Goal: Information Seeking & Learning: Find specific fact

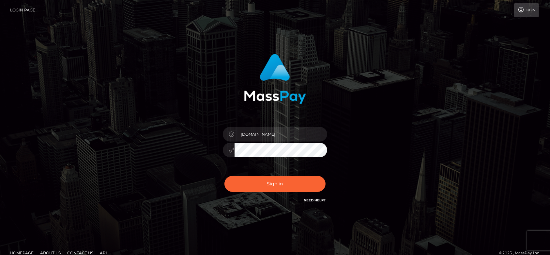
click at [273, 137] on input "fr.es" at bounding box center [281, 134] width 93 height 15
click at [261, 176] on button "Sign in" at bounding box center [275, 184] width 101 height 16
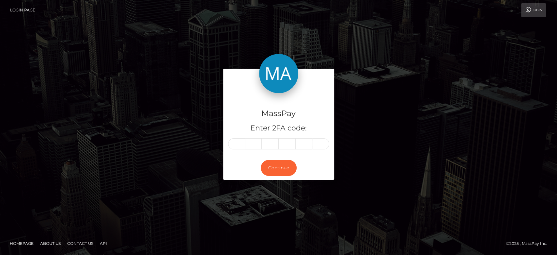
click at [237, 144] on input "text" at bounding box center [236, 143] width 17 height 11
type input "6"
type input "1"
type input "7"
type input "3"
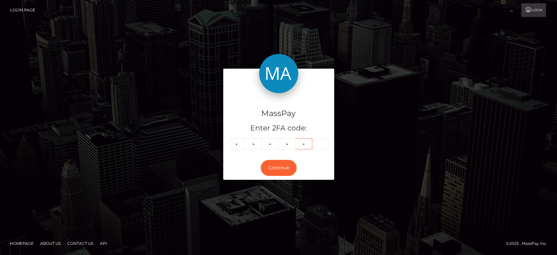
type input "6"
type input "2"
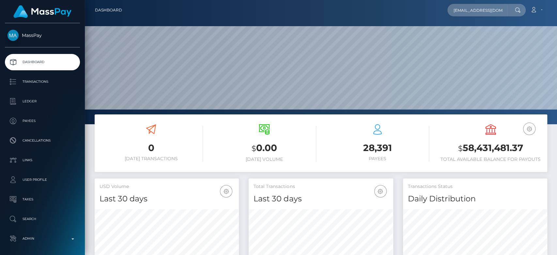
scroll to position [115, 144]
type input "imanidiot.ct@gmail.com"
click at [488, 11] on input "imanidiot.ct@gmail.com" at bounding box center [478, 10] width 61 height 12
click at [470, 9] on input "imanidiot.ct@gmail.com" at bounding box center [478, 10] width 61 height 12
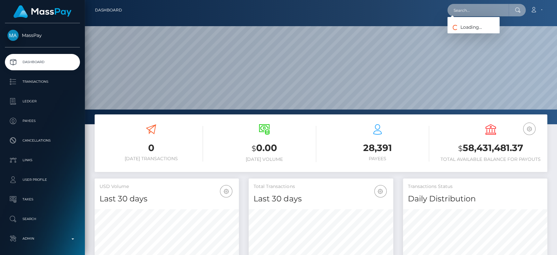
paste input "[EMAIL_ADDRESS][DOMAIN_NAME]"
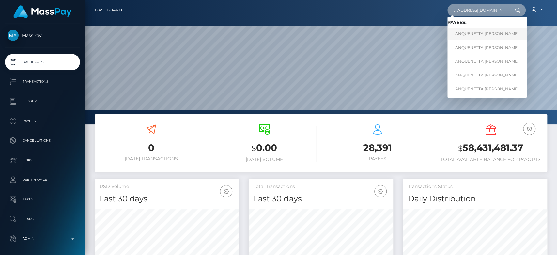
type input "[EMAIL_ADDRESS][DOMAIN_NAME]"
click at [475, 30] on link "ANQUENETTA DENISE HENLEY" at bounding box center [487, 34] width 79 height 12
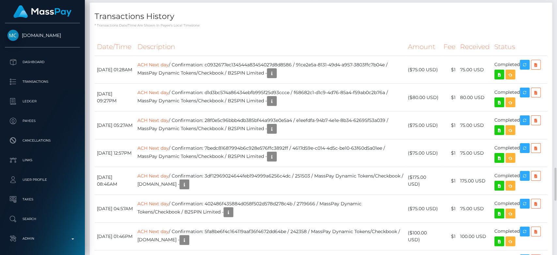
scroll to position [1299, 0]
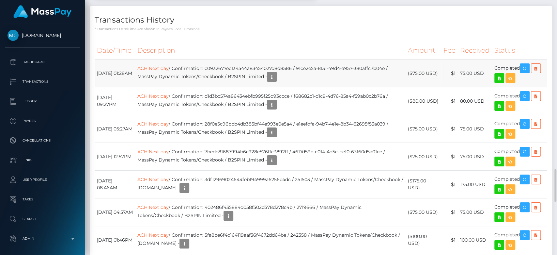
drag, startPoint x: 485, startPoint y: 70, endPoint x: 462, endPoint y: 68, distance: 22.6
click at [462, 68] on td "75.00 USD" at bounding box center [475, 73] width 34 height 28
copy td "75.00 USD"
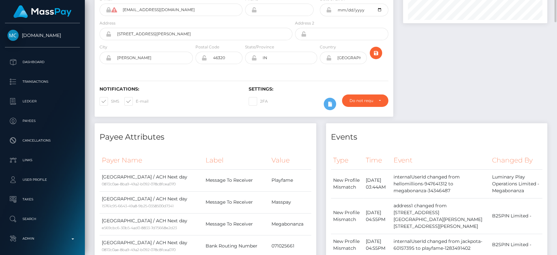
scroll to position [0, 0]
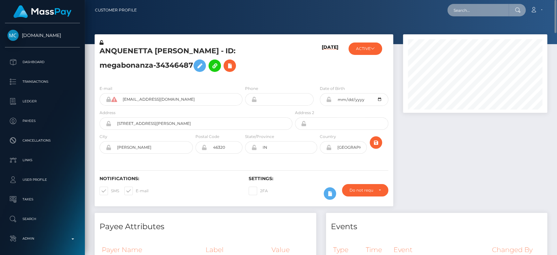
click at [464, 8] on input "text" at bounding box center [478, 10] width 61 height 12
paste input "1866979"
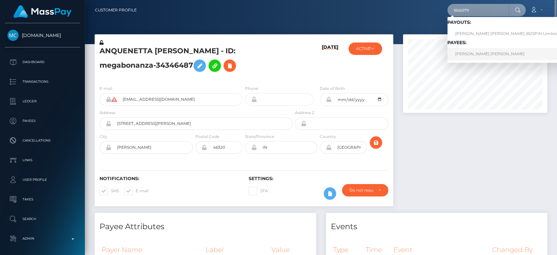
type input "1866979"
click at [493, 56] on link "[PERSON_NAME] [PERSON_NAME]" at bounding box center [509, 54] width 123 height 12
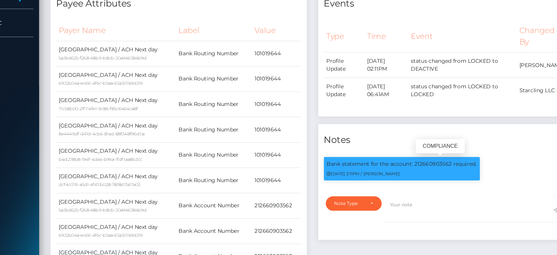
scroll to position [78, 144]
click at [428, 155] on p "Bank statement for the account: 212660903562 required." at bounding box center [399, 156] width 130 height 7
copy p "212660903562"
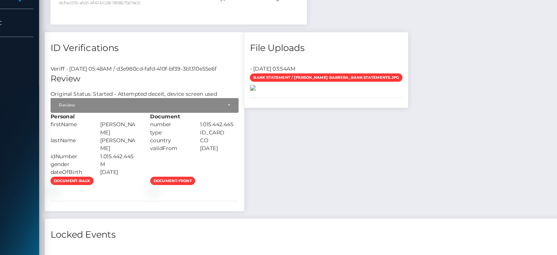
drag, startPoint x: 377, startPoint y: 153, endPoint x: 400, endPoint y: 160, distance: 23.8
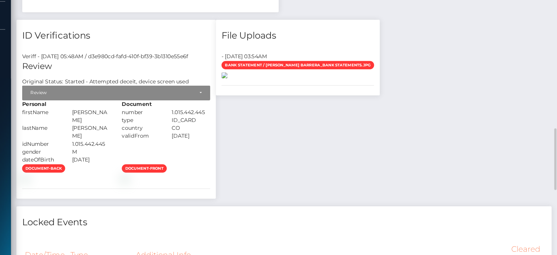
drag, startPoint x: 400, startPoint y: 160, endPoint x: 386, endPoint y: 165, distance: 14.9
click at [272, 89] on img at bounding box center [269, 86] width 5 height 5
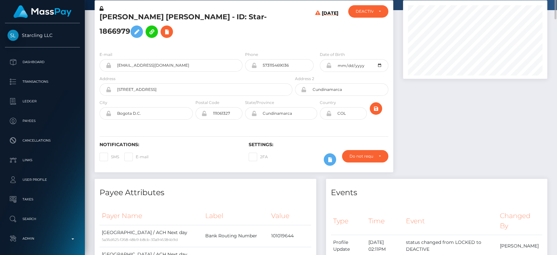
scroll to position [0, 0]
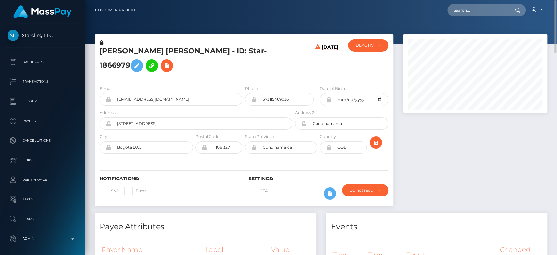
drag, startPoint x: 150, startPoint y: 62, endPoint x: 100, endPoint y: 51, distance: 51.2
click at [100, 51] on h5 "Andres Felipe Gonzalez Gonzalez Barrera - ID: Star-1866979" at bounding box center [194, 60] width 189 height 29
copy h5 "Andres Felipe Gonzalez Gonzalez Barrera - ID: Star-1866979"
click at [453, 13] on input "text" at bounding box center [478, 10] width 61 height 12
paste input "suavegato80@gmail.com"
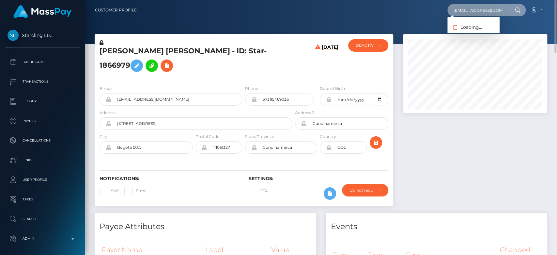
scroll to position [0, 2]
type input "suavegato80@gmail.com"
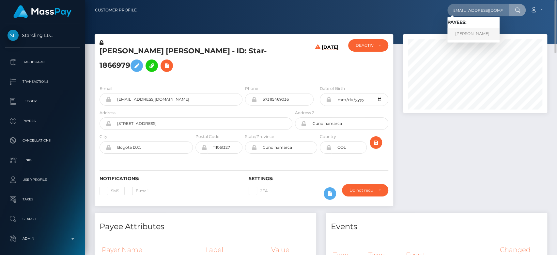
scroll to position [0, 0]
click at [481, 32] on link "Catheryne Troxel" at bounding box center [474, 34] width 52 height 12
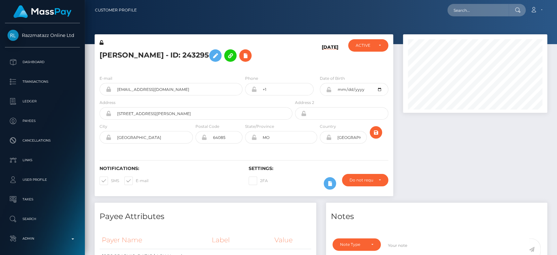
scroll to position [78, 144]
drag, startPoint x: 138, startPoint y: 54, endPoint x: 99, endPoint y: 55, distance: 38.5
click at [100, 55] on h5 "[PERSON_NAME] - ID: 243295" at bounding box center [194, 55] width 189 height 19
copy h5 "Catheryne"
click at [471, 145] on div at bounding box center [475, 118] width 154 height 168
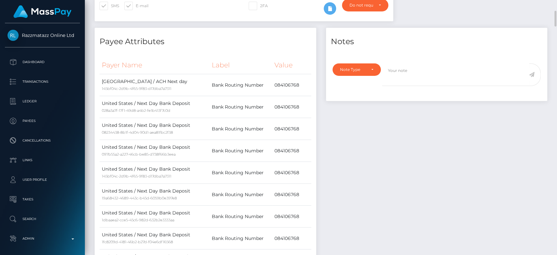
scroll to position [0, 0]
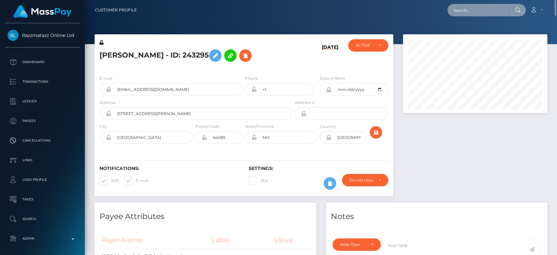
click at [460, 12] on input "text" at bounding box center [478, 10] width 61 height 12
paste input "7f9fd43d-7dfc-11f0-8023-0266f44cc279"
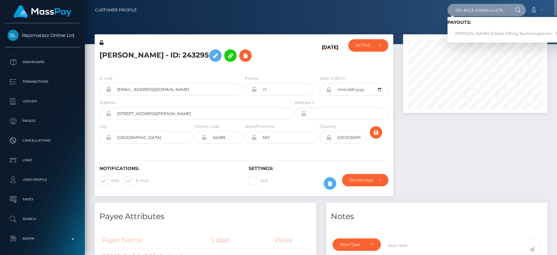
type input "7f9fd43d-7dfc-11f0-8023-0266f44cc279"
click at [474, 30] on link "LISA ANNA HOEKSTRA (Global Gifting Technologies Inc - Throne)" at bounding box center [514, 34] width 132 height 12
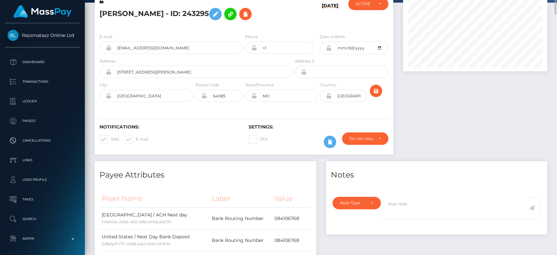
scroll to position [42, 0]
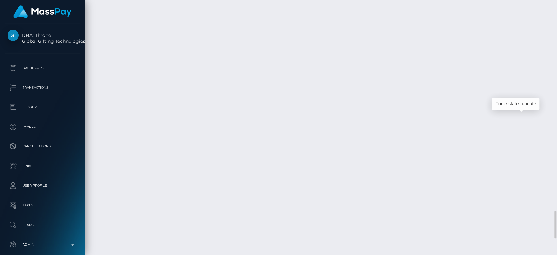
scroll to position [78, 144]
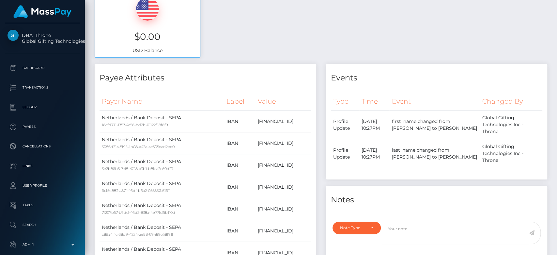
scroll to position [0, 0]
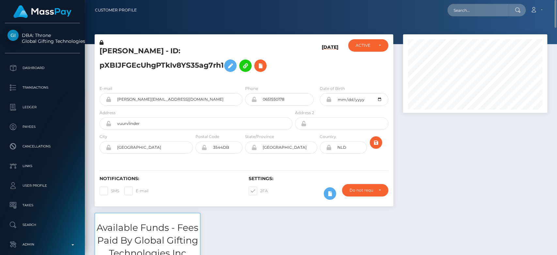
click at [482, 3] on div "Loading... Loading... Account Edit Profile Logout" at bounding box center [344, 10] width 405 height 14
click at [477, 13] on input "text" at bounding box center [478, 10] width 61 height 12
paste input "lisa.hoekstraa@icloud.com"
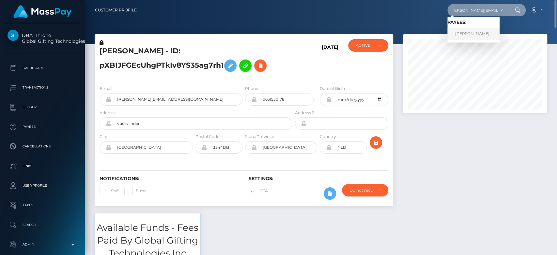
type input "lisa.hoekstraa@icloud.com"
click at [482, 32] on link "LISA ANNA HOEKSTRA" at bounding box center [474, 34] width 52 height 12
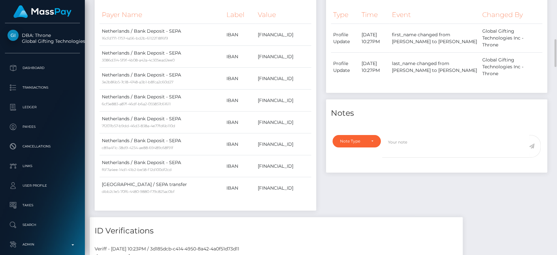
scroll to position [384, 0]
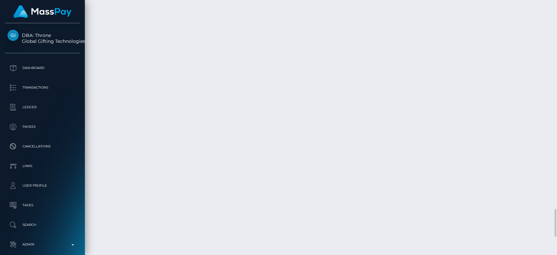
scroll to position [78, 144]
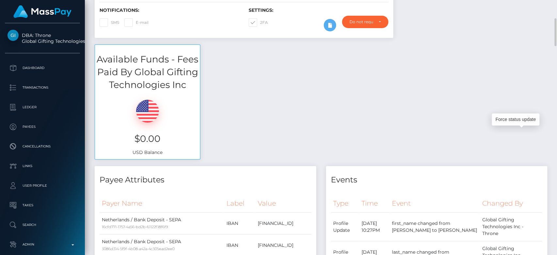
scroll to position [0, 0]
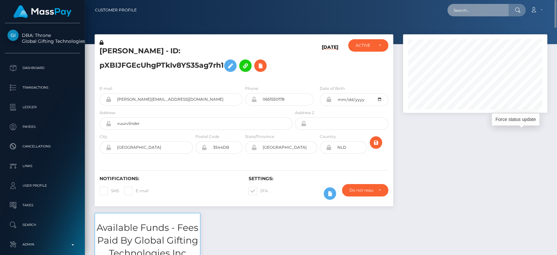
click at [463, 14] on input "text" at bounding box center [478, 10] width 61 height 12
paste input "[EMAIL_ADDRESS][DOMAIN_NAME]"
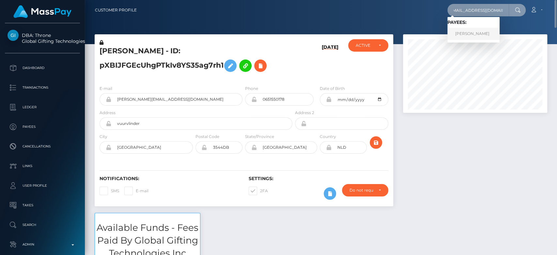
type input "forlenzachiara@yahoo.com"
click at [470, 29] on link "Chiara Forlenza" at bounding box center [474, 34] width 52 height 12
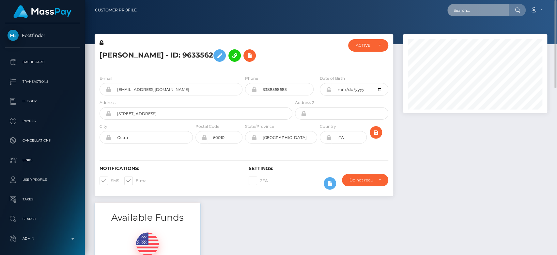
click at [474, 13] on input "text" at bounding box center [478, 10] width 61 height 12
paste input "[EMAIL_ADDRESS][DOMAIN_NAME]"
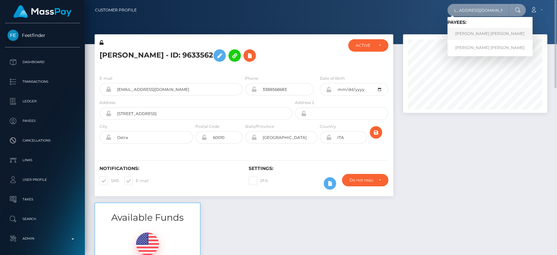
type input "[EMAIL_ADDRESS][DOMAIN_NAME]"
click at [482, 34] on link "[PERSON_NAME] [PERSON_NAME]" at bounding box center [490, 34] width 85 height 12
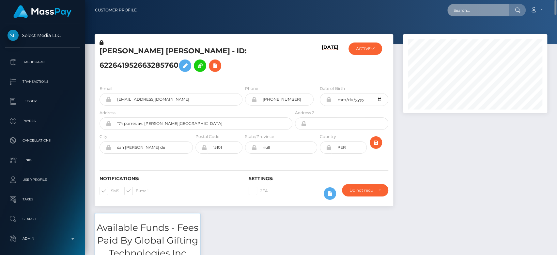
click at [466, 11] on input "text" at bounding box center [478, 10] width 61 height 12
paste input "[EMAIL_ADDRESS][DOMAIN_NAME]"
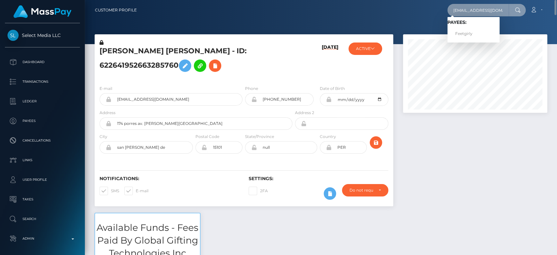
type input "[EMAIL_ADDRESS][DOMAIN_NAME]"
click at [467, 31] on link "Feetgirly" at bounding box center [474, 34] width 52 height 12
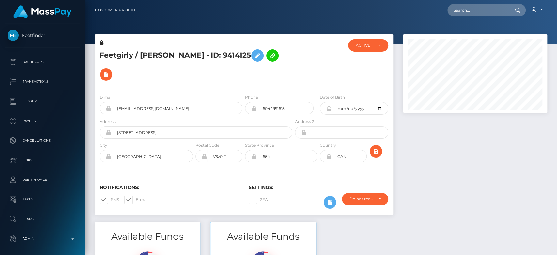
scroll to position [78, 144]
click at [475, 118] on div at bounding box center [475, 127] width 154 height 187
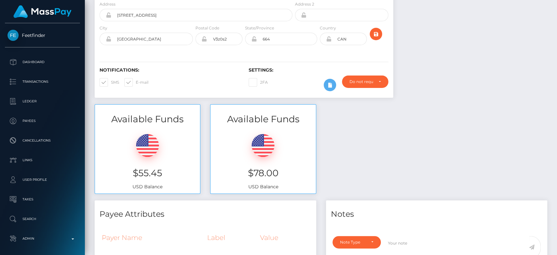
scroll to position [0, 0]
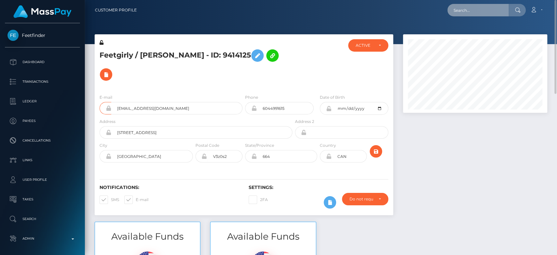
click at [459, 10] on input "text" at bounding box center [478, 10] width 61 height 12
paste input "karinalinarez91@gmail.com"
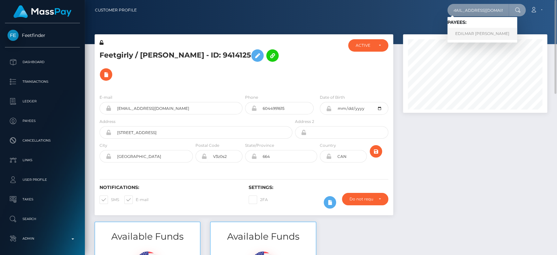
type input "karinalinarez91@gmail.com"
click at [470, 31] on link "EDILMAR KARINA LINAREZ TOVAR" at bounding box center [483, 34] width 70 height 12
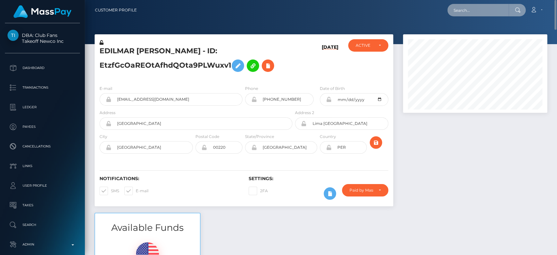
click at [475, 8] on input "text" at bounding box center [478, 10] width 61 height 12
paste input "[EMAIL_ADDRESS][DOMAIN_NAME]"
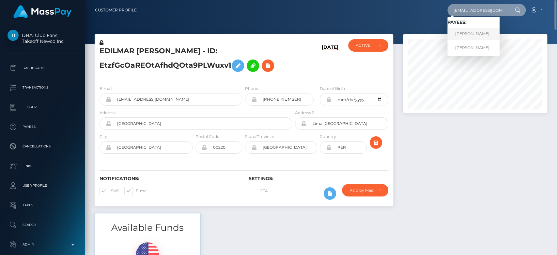
type input "[EMAIL_ADDRESS][DOMAIN_NAME]"
click at [475, 31] on link "Nina Vladimirovna Ovchinnikova" at bounding box center [474, 34] width 52 height 12
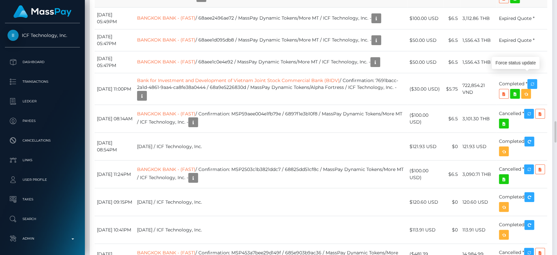
scroll to position [78, 144]
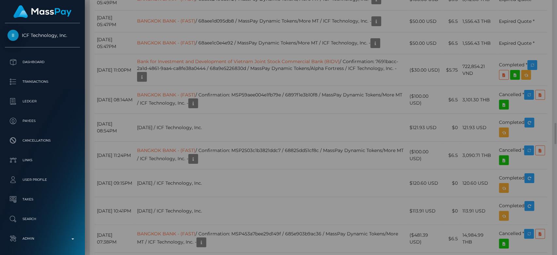
scroll to position [0, 0]
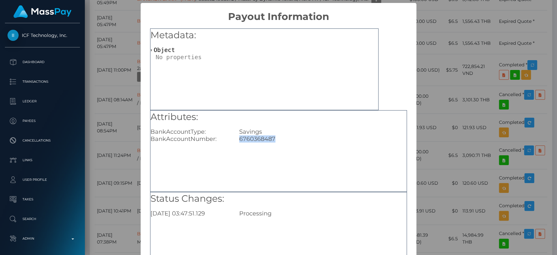
drag, startPoint x: 272, startPoint y: 137, endPoint x: 236, endPoint y: 138, distance: 35.9
click at [236, 138] on div "6760368487" at bounding box center [322, 138] width 177 height 7
copy div "6760368487"
click at [433, 115] on div "× Payout Information Metadata: Object Attributes: BankAccountType: Savings Bank…" at bounding box center [278, 127] width 557 height 255
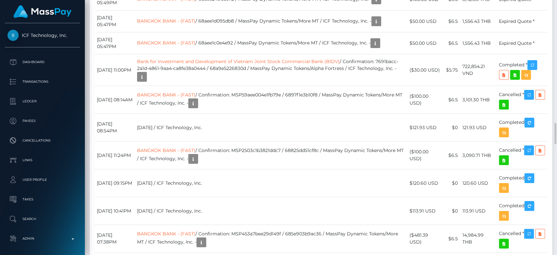
scroll to position [78, 144]
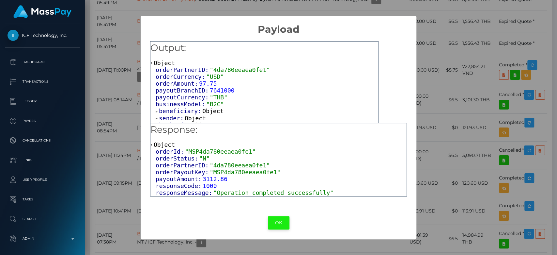
click at [274, 220] on button "OK" at bounding box center [279, 222] width 22 height 13
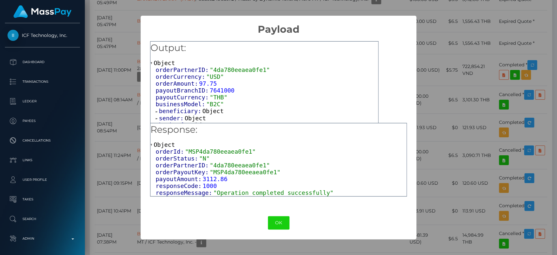
scroll to position [8, 0]
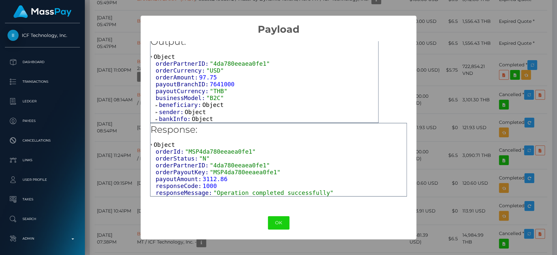
click at [205, 119] on span "Object" at bounding box center [202, 118] width 21 height 7
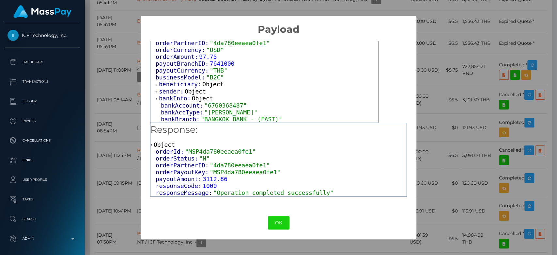
click at [212, 154] on span ""MSP4da780eeaea0fe1"" at bounding box center [220, 151] width 71 height 7
click at [277, 228] on button "OK" at bounding box center [279, 222] width 22 height 13
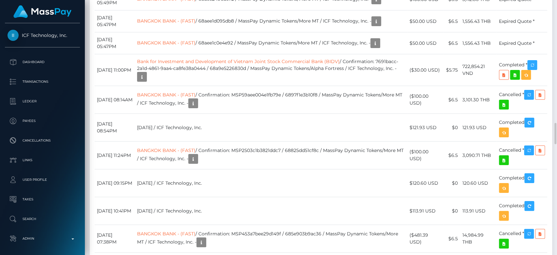
copy td "MSP4da780eeaea0fe1"
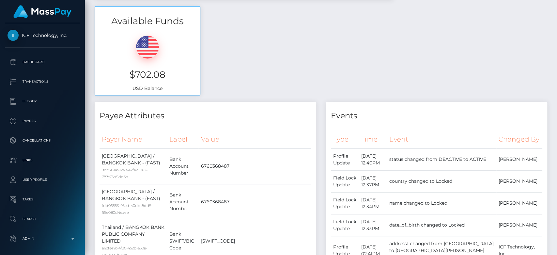
scroll to position [0, 0]
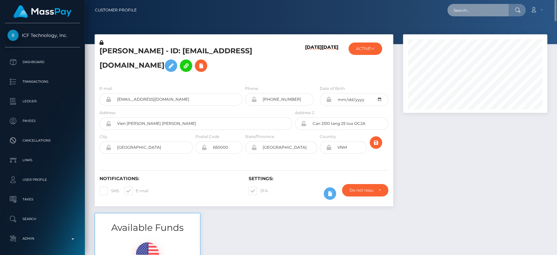
click at [480, 11] on input "text" at bounding box center [478, 10] width 61 height 12
paste input "rosanna.wissman89@gmail.com"
type input "rosanna.wissman89@gmail.com"
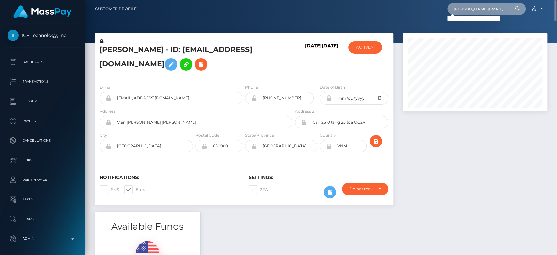
click at [468, 8] on input "rosanna.wissman89@gmail.com" at bounding box center [478, 9] width 61 height 12
paste input "sammiwillet@icloud.com"
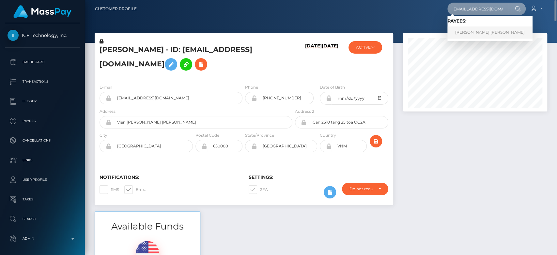
type input "sammiwillet@icloud.com"
click at [484, 29] on link "SAMANTHA GAYLE WILLET" at bounding box center [490, 32] width 85 height 12
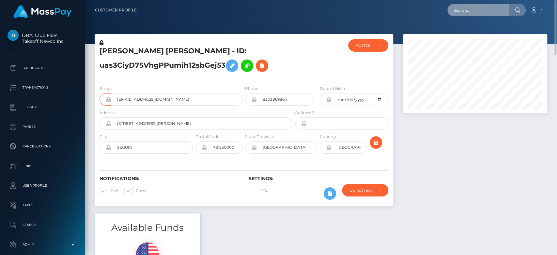
click at [466, 9] on input "text" at bounding box center [478, 10] width 61 height 12
paste input "[EMAIL_ADDRESS][DOMAIN_NAME]"
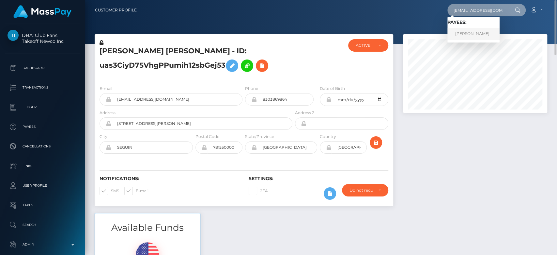
type input "[EMAIL_ADDRESS][DOMAIN_NAME]"
click at [465, 31] on link "Adriana" at bounding box center [474, 34] width 52 height 12
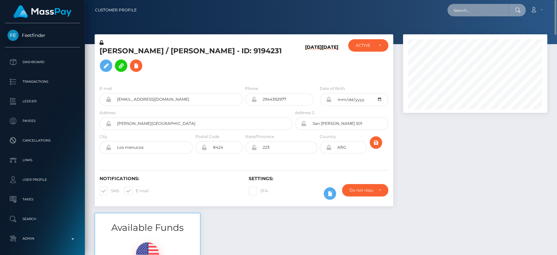
click at [476, 8] on input "text" at bounding box center [478, 10] width 61 height 12
paste input "[EMAIL_ADDRESS][DOMAIN_NAME]"
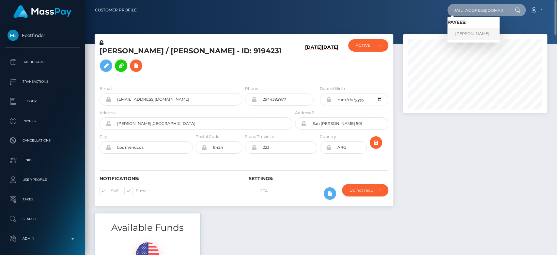
type input "[EMAIL_ADDRESS][DOMAIN_NAME]"
click at [480, 30] on link "[PERSON_NAME]" at bounding box center [474, 34] width 52 height 12
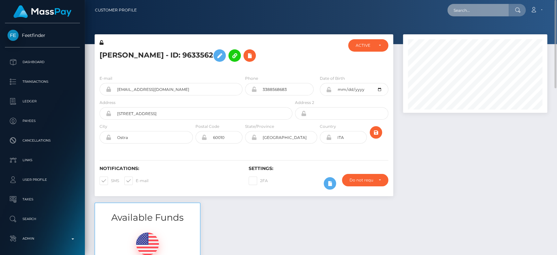
click at [471, 12] on input "text" at bounding box center [478, 10] width 61 height 12
paste input "mel.proz@gmail.com"
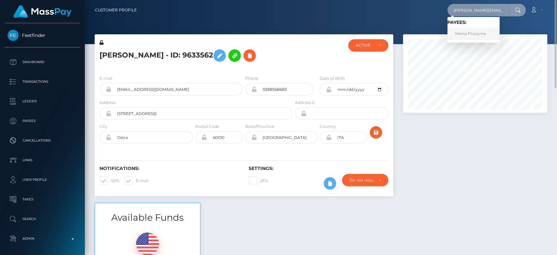
type input "mel.proz@gmail.com"
click at [480, 32] on link "Menia Prozyma" at bounding box center [474, 34] width 52 height 12
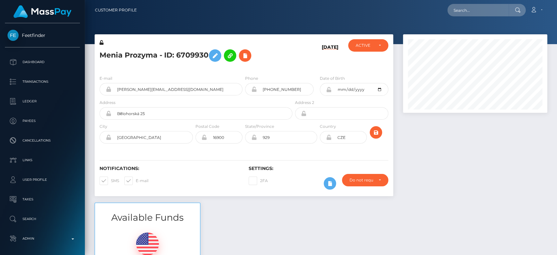
scroll to position [78, 144]
click at [476, 16] on input "text" at bounding box center [478, 10] width 61 height 12
paste input "[EMAIL_ADDRESS][DOMAIN_NAME]"
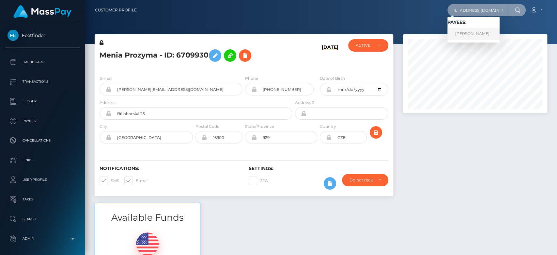
type input "[EMAIL_ADDRESS][DOMAIN_NAME]"
click at [464, 33] on link "[PERSON_NAME]" at bounding box center [474, 34] width 52 height 12
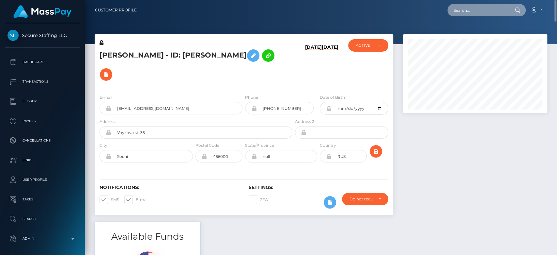
click at [483, 12] on input "text" at bounding box center [478, 10] width 61 height 12
paste input "[EMAIL_ADDRESS][DOMAIN_NAME]"
type input "[EMAIL_ADDRESS][DOMAIN_NAME]"
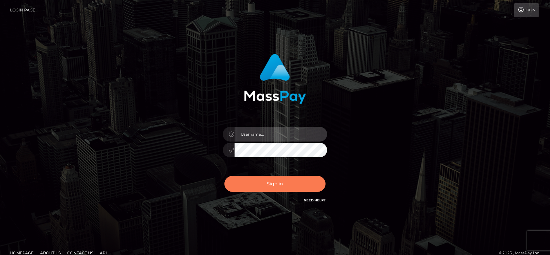
type input "[DOMAIN_NAME]"
click at [288, 179] on button "Sign in" at bounding box center [275, 184] width 101 height 16
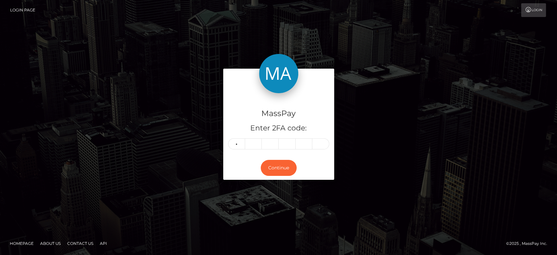
type input "7"
type input "0"
type input "2"
type input "6"
type input "8"
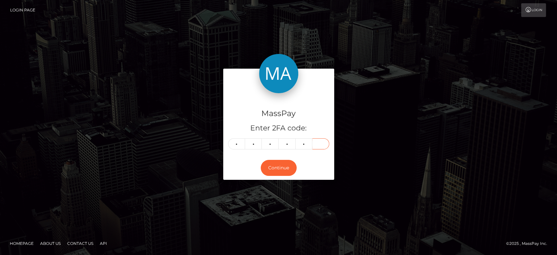
type input "6"
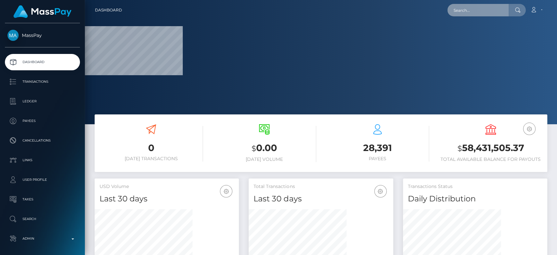
click at [462, 15] on input "text" at bounding box center [478, 10] width 61 height 12
paste input "[EMAIL_ADDRESS][DOMAIN_NAME]"
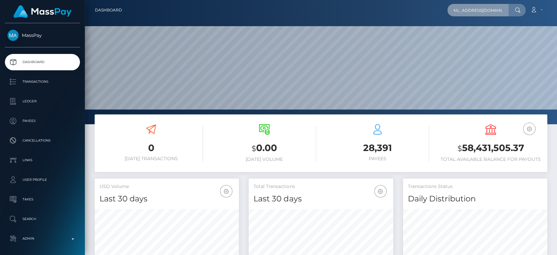
scroll to position [115, 144]
type input "[EMAIL_ADDRESS][DOMAIN_NAME]"
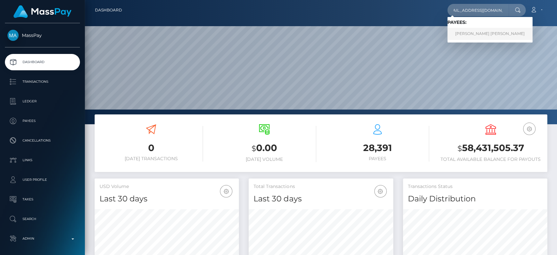
scroll to position [0, 0]
click at [476, 33] on link "Tuyet Thi Tran" at bounding box center [490, 34] width 85 height 12
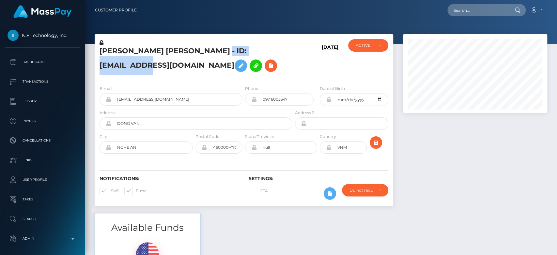
scroll to position [78, 144]
click at [409, 125] on div at bounding box center [475, 123] width 154 height 178
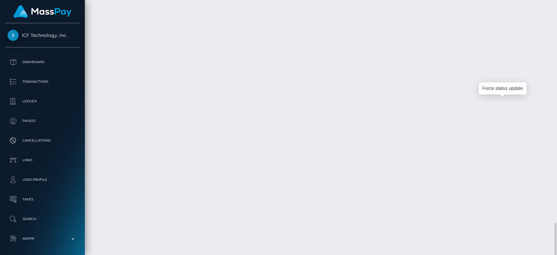
drag, startPoint x: 120, startPoint y: 101, endPoint x: 523, endPoint y: 122, distance: 404.0
copy tbody "[DATE] 08:13PM ZaloPay / 68bed618cf91f / MassPay Dynamic Tokens/FinFan / ICF Te…"
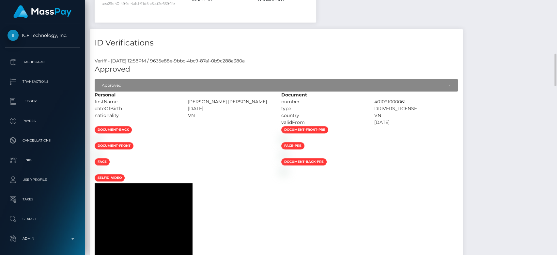
scroll to position [0, 0]
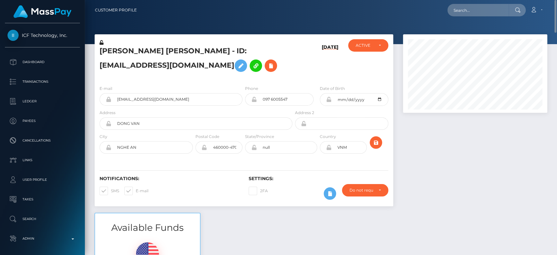
click at [473, 4] on div "Loading... Loading... Account Edit Profile Logout" at bounding box center [344, 10] width 405 height 14
click at [468, 11] on input "text" at bounding box center [478, 10] width 61 height 12
paste input "dreamsweetbakes@gmail.com"
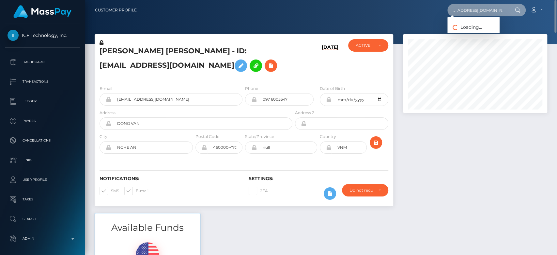
type input "dreamsweetbakes@gmail.com"
click at [460, 17] on div "Loading... Loading..." at bounding box center [474, 25] width 52 height 16
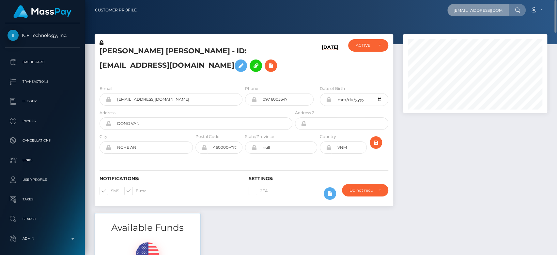
click at [473, 11] on input "dreamsweetbakes@gmail.com" at bounding box center [478, 10] width 61 height 12
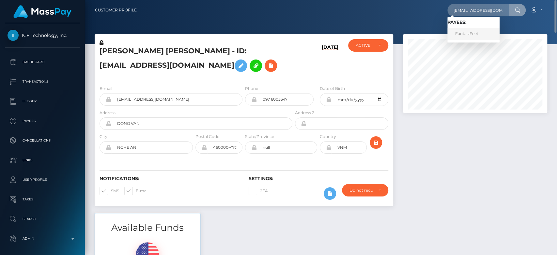
click at [471, 34] on link "FantasiFeet" at bounding box center [474, 34] width 52 height 12
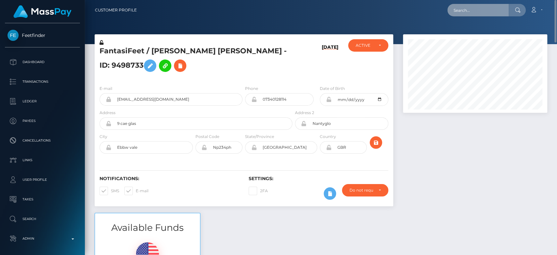
click at [462, 7] on input "text" at bounding box center [478, 10] width 61 height 12
paste input "foxylady2019x@yahoo.com"
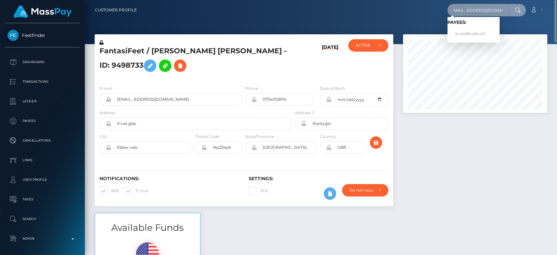
type input "foxylady2019x@yahoo.com"
click at [482, 32] on link "sc pufstudio srl" at bounding box center [474, 34] width 52 height 12
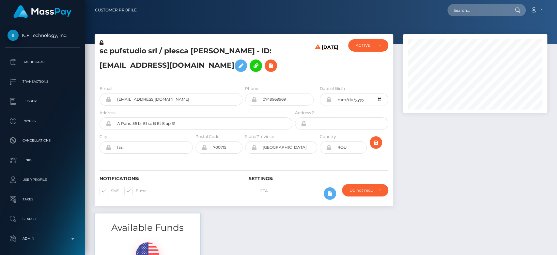
scroll to position [78, 144]
click at [424, 139] on div at bounding box center [475, 123] width 154 height 178
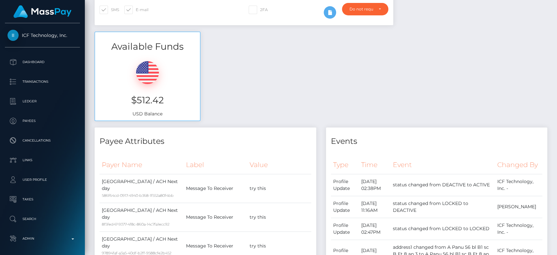
scroll to position [0, 0]
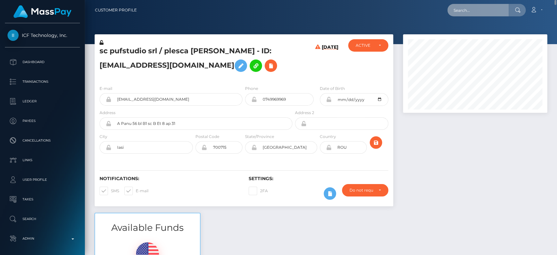
click at [485, 9] on input "text" at bounding box center [478, 10] width 61 height 12
paste input "harbaughcarla3@gmail.com"
type input "harbaughcarla3@gmail.com"
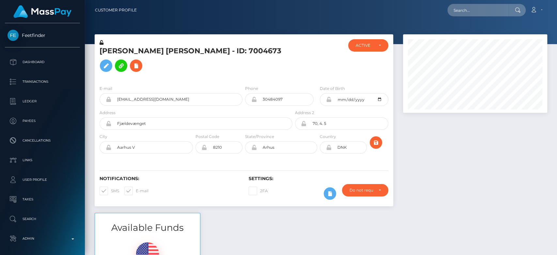
scroll to position [78, 144]
click at [429, 149] on div at bounding box center [475, 123] width 154 height 178
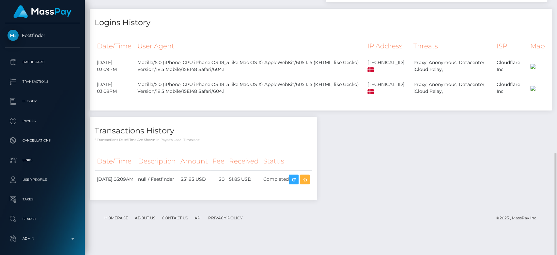
scroll to position [0, 0]
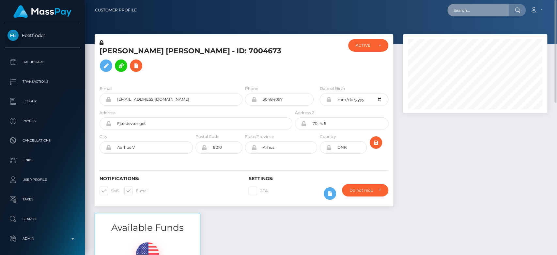
click at [456, 5] on input "text" at bounding box center [478, 10] width 61 height 12
paste input "laura.slushy25@gmail.com"
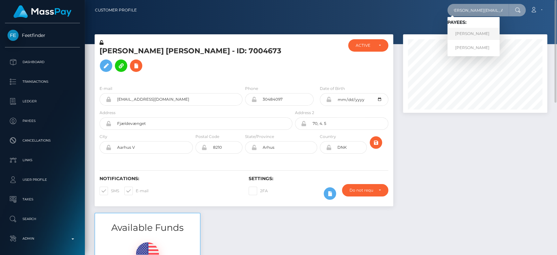
type input "laura.slushy25@gmail.com"
click at [479, 35] on link "Laura Belen Sanchez" at bounding box center [474, 34] width 52 height 12
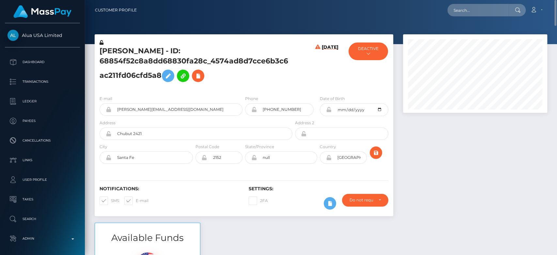
click at [478, 3] on div "Loading... Loading... Account Edit Profile Logout" at bounding box center [344, 10] width 405 height 14
click at [476, 8] on input "text" at bounding box center [478, 10] width 61 height 12
paste input "[EMAIL_ADDRESS][DOMAIN_NAME]"
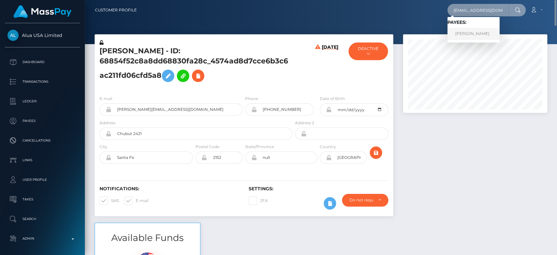
type input "[EMAIL_ADDRESS][DOMAIN_NAME]"
click at [475, 30] on link "[PERSON_NAME]" at bounding box center [474, 34] width 52 height 12
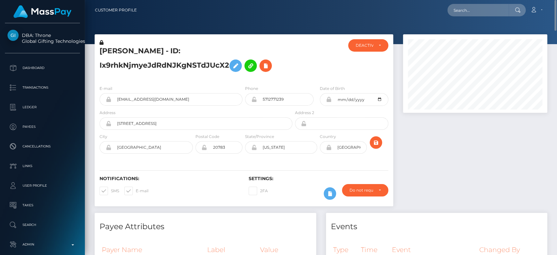
drag, startPoint x: 230, startPoint y: 66, endPoint x: 93, endPoint y: 53, distance: 137.7
click at [93, 53] on div "[PERSON_NAME] - ID: Ix9rhkNjmyeJdRdNJKgNSTdJUcX2 ACTIVE [GEOGRAPHIC_DATA]" at bounding box center [244, 123] width 309 height 178
copy div "[PERSON_NAME] - ID: Ix9rhkNjmyeJdRdNJKgNSTdJUcX2"
drag, startPoint x: 159, startPoint y: 100, endPoint x: 115, endPoint y: 100, distance: 44.4
click at [115, 100] on input "[EMAIL_ADDRESS][DOMAIN_NAME]" at bounding box center [176, 99] width 131 height 12
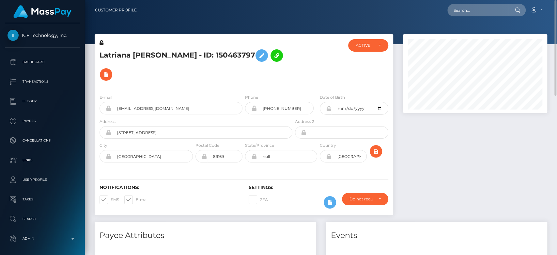
drag, startPoint x: 476, startPoint y: 17, endPoint x: 477, endPoint y: 12, distance: 5.0
click at [477, 12] on nav "Customer Profile Loading... Loading... Account" at bounding box center [321, 10] width 472 height 20
paste input "kelsey1111wood@icloud.com"
click at [477, 12] on input "kelsey1111wood@icloud.com" at bounding box center [478, 10] width 61 height 12
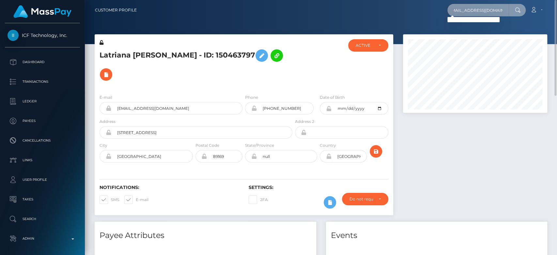
type input "kelsey1111wood@icloud.com"
click at [463, 11] on input "kelsey1111wood@icloud.com" at bounding box center [478, 10] width 61 height 12
paste input "15_tearoom_loosest@icloud.com"
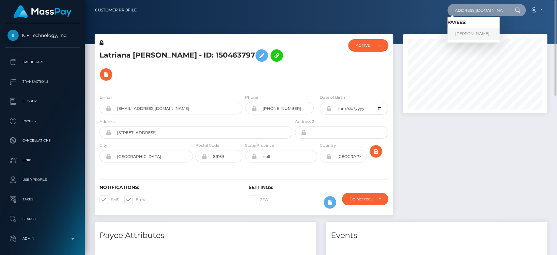
type input "15_tearoom_loosest@icloud.com"
click at [483, 32] on link "Kelsey Wood" at bounding box center [474, 34] width 52 height 12
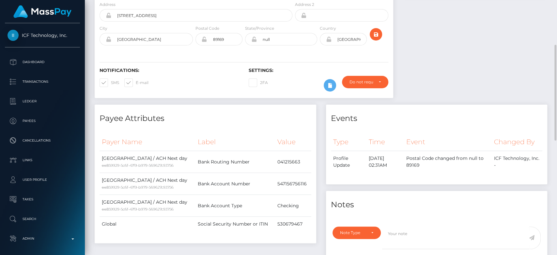
scroll to position [118, 0]
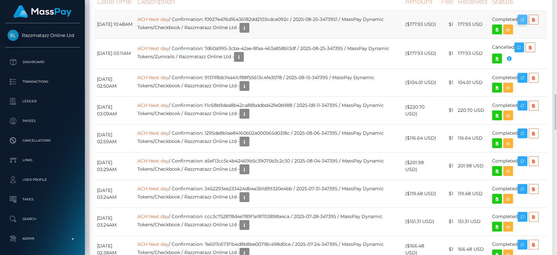
scroll to position [78, 144]
click at [522, 24] on icon "button" at bounding box center [523, 20] width 8 height 8
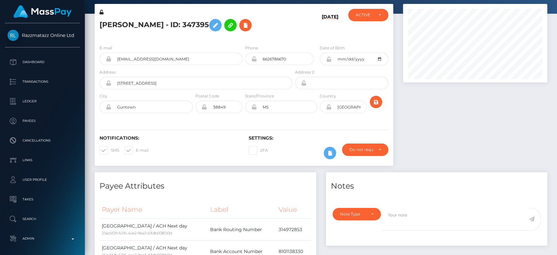
scroll to position [0, 0]
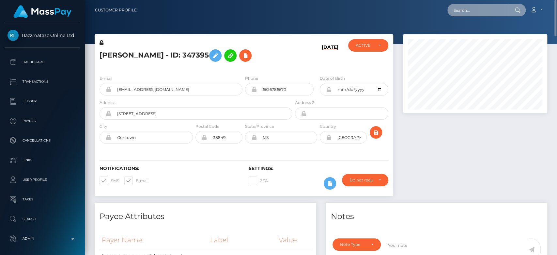
click at [477, 15] on input "text" at bounding box center [478, 10] width 61 height 12
paste input "[EMAIL_ADDRESS][DOMAIN_NAME]"
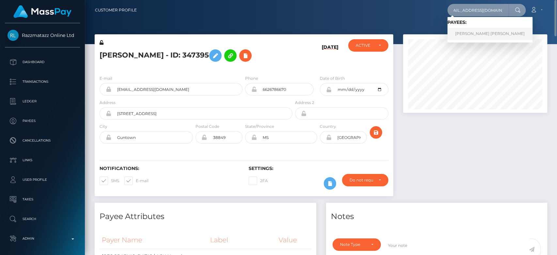
type input "[EMAIL_ADDRESS][DOMAIN_NAME]"
click at [479, 32] on link "[PERSON_NAME] [PERSON_NAME]" at bounding box center [490, 34] width 85 height 12
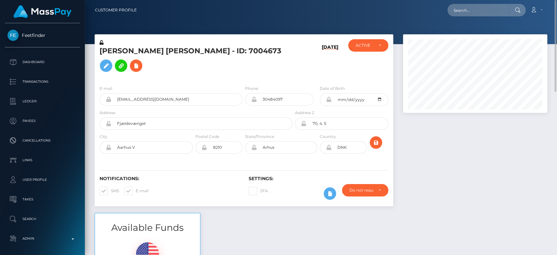
scroll to position [5, 0]
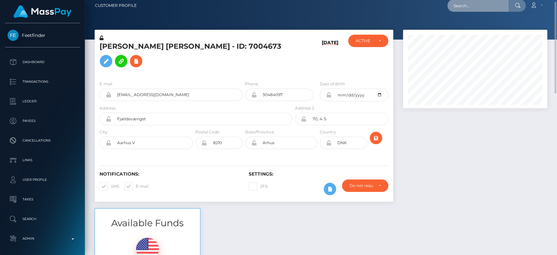
click at [467, 10] on input "text" at bounding box center [478, 5] width 61 height 12
paste input "[EMAIL_ADDRESS][DOMAIN_NAME]"
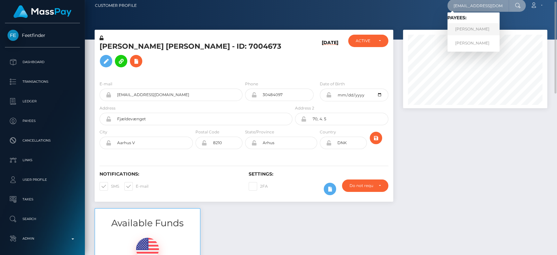
type input "selenafitxxx@gmail.com"
click at [490, 26] on link "MELISSA LOUISE BINION" at bounding box center [474, 29] width 52 height 12
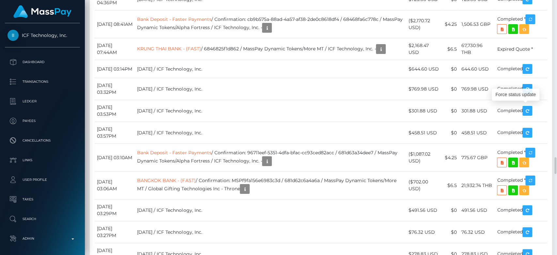
scroll to position [78, 144]
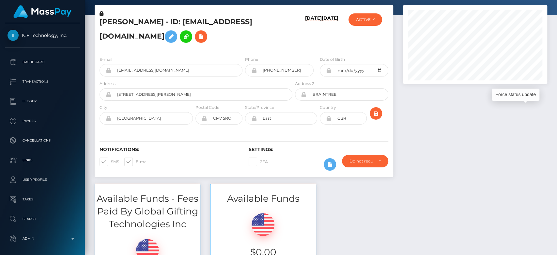
scroll to position [0, 0]
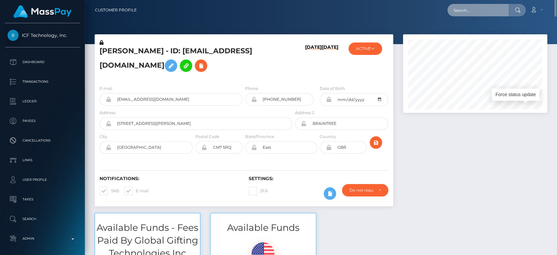
click at [492, 8] on input "text" at bounding box center [478, 10] width 61 height 12
paste input "[EMAIL_ADDRESS][DOMAIN_NAME]"
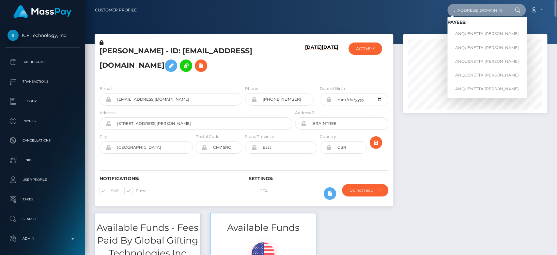
type input "[EMAIL_ADDRESS][DOMAIN_NAME]"
click at [479, 31] on link "ANQUENETTA [PERSON_NAME]" at bounding box center [487, 34] width 79 height 12
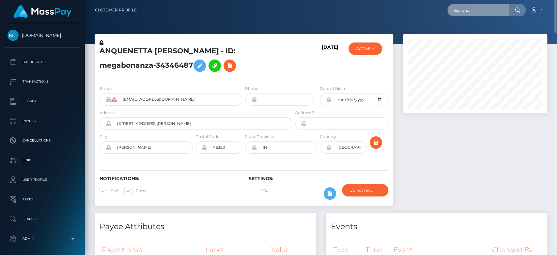
click at [458, 12] on input "text" at bounding box center [478, 10] width 61 height 12
paste input "[EMAIL_ADDRESS][DOMAIN_NAME]"
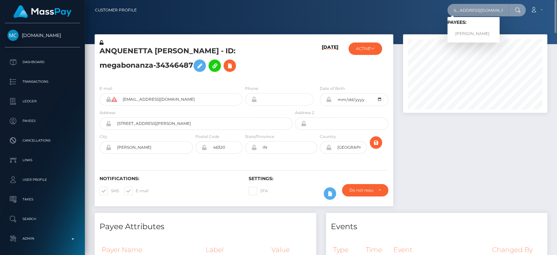
type input "[EMAIL_ADDRESS][DOMAIN_NAME]"
click at [465, 30] on link "Denis Sopin" at bounding box center [474, 34] width 52 height 12
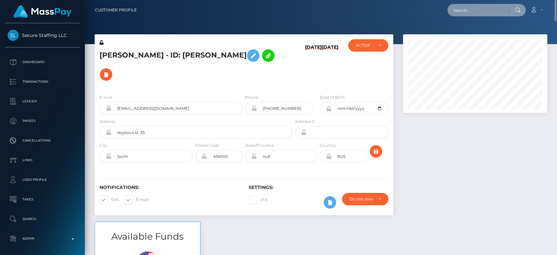
paste input "[EMAIL_ADDRESS][DOMAIN_NAME]"
click at [482, 8] on input "text" at bounding box center [478, 10] width 61 height 12
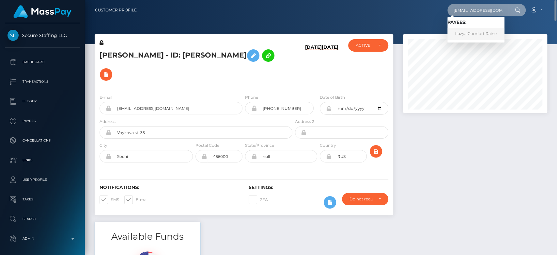
type input "[EMAIL_ADDRESS][DOMAIN_NAME]"
click at [482, 28] on link "Luzya Comfort Raine" at bounding box center [476, 34] width 57 height 12
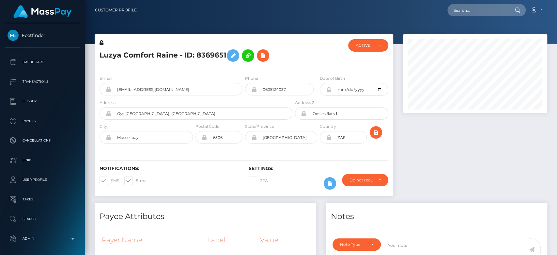
scroll to position [78, 144]
click at [435, 165] on div at bounding box center [475, 118] width 154 height 168
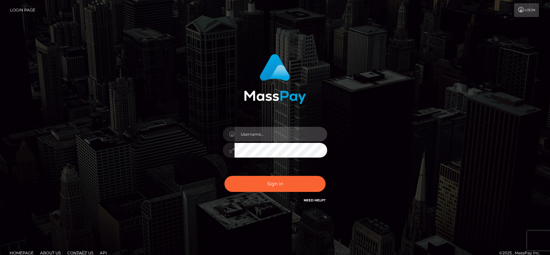
type input "fr.es"
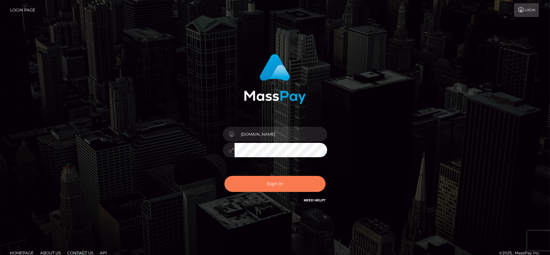
click at [285, 183] on button "Sign in" at bounding box center [275, 184] width 101 height 16
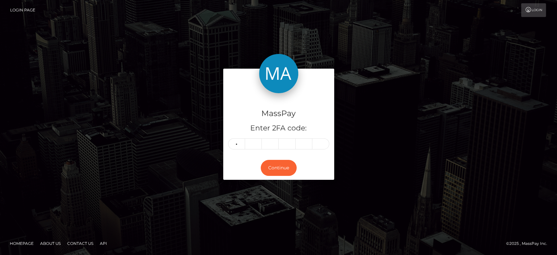
type input "9"
type input "8"
type input "4"
type input "3"
type input "5"
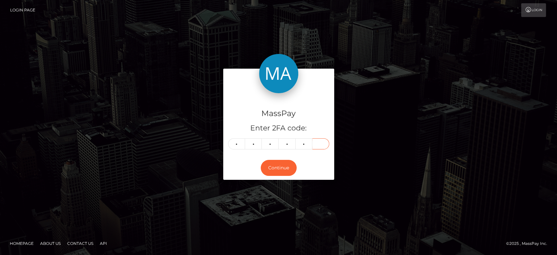
type input "1"
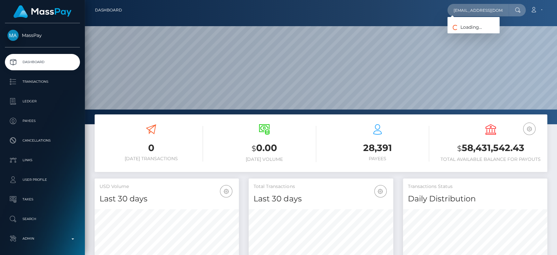
scroll to position [115, 144]
type input "[EMAIL_ADDRESS][DOMAIN_NAME]"
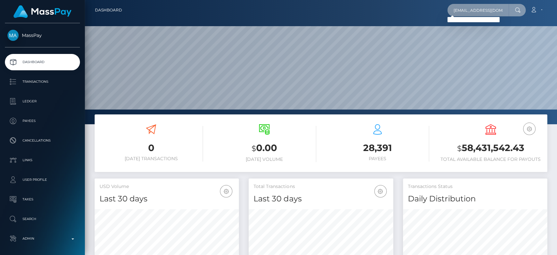
click at [477, 5] on input "[EMAIL_ADDRESS][DOMAIN_NAME]" at bounding box center [478, 10] width 61 height 12
paste input "[EMAIL_ADDRESS][DOMAIN_NAME]"
type input "[EMAIL_ADDRESS][DOMAIN_NAME]"
